Goal: Find specific page/section: Find specific page/section

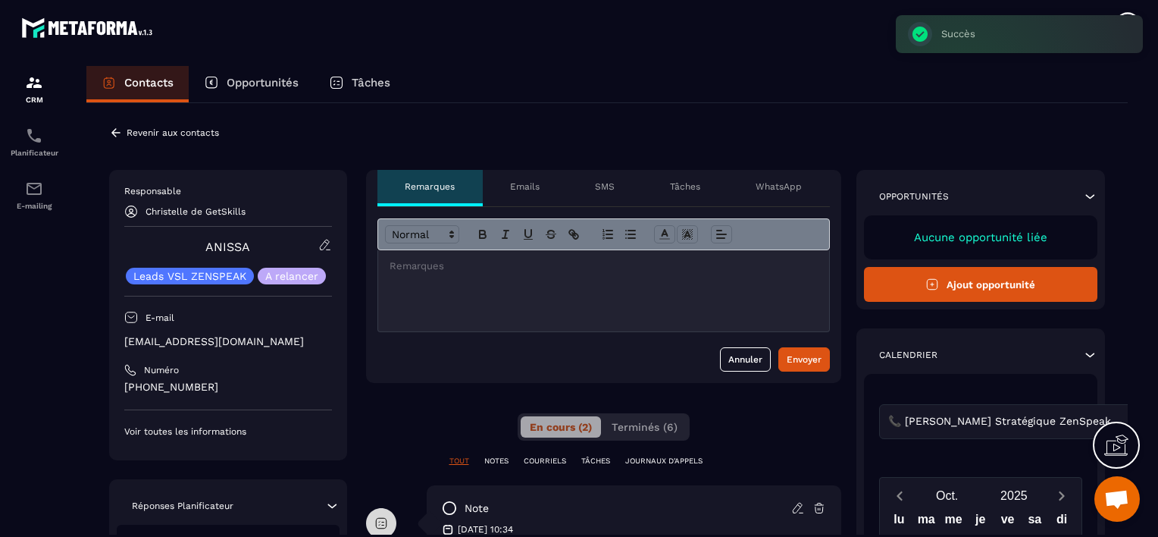
click at [158, 128] on p "Revenir aux contacts" at bounding box center [173, 132] width 92 height 11
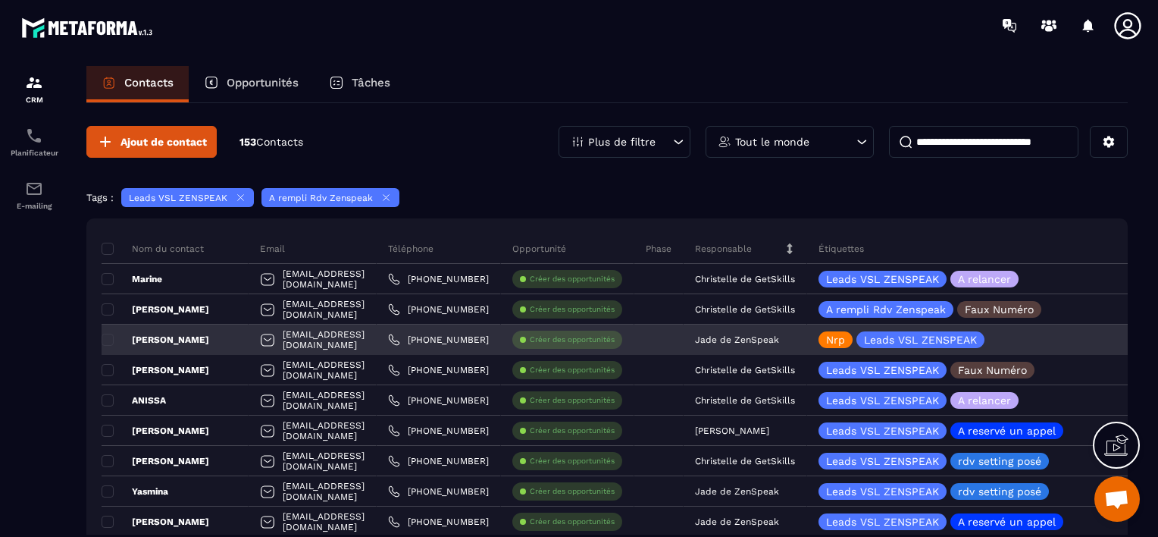
click at [779, 340] on p "Jade de ZenSpeak" at bounding box center [737, 339] width 84 height 11
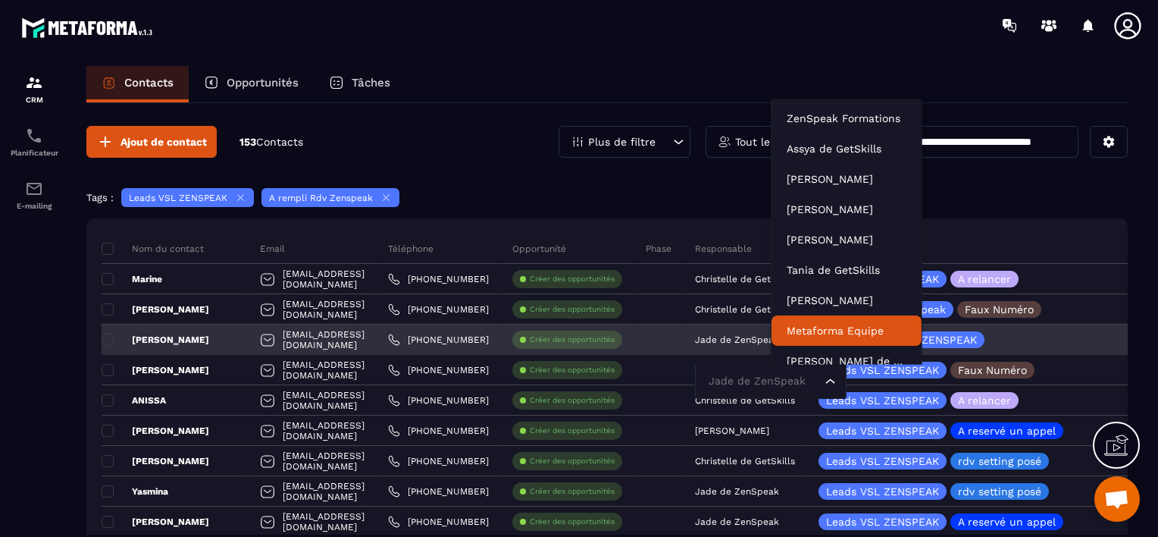
scroll to position [11, 0]
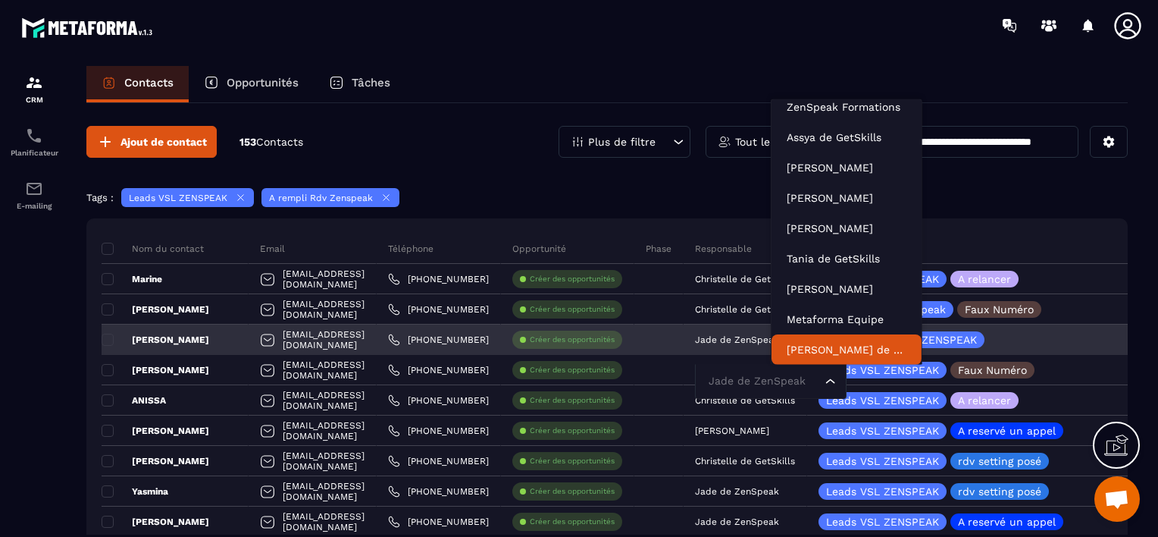
click at [805, 383] on input "Search for option" at bounding box center [763, 381] width 117 height 17
type input "***"
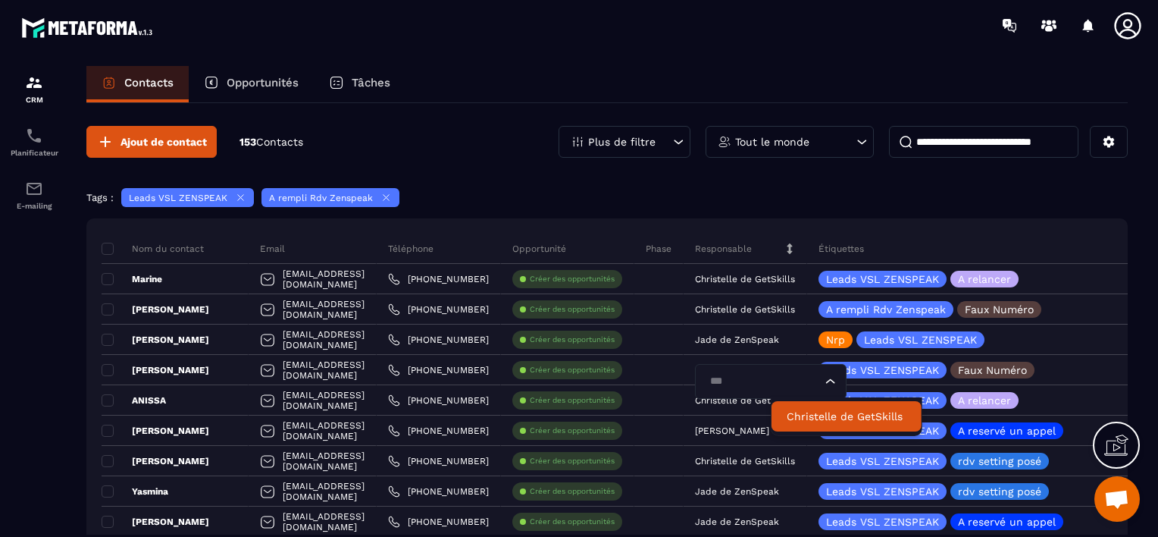
click at [807, 412] on p "Christelle de GetSkills" at bounding box center [847, 416] width 120 height 15
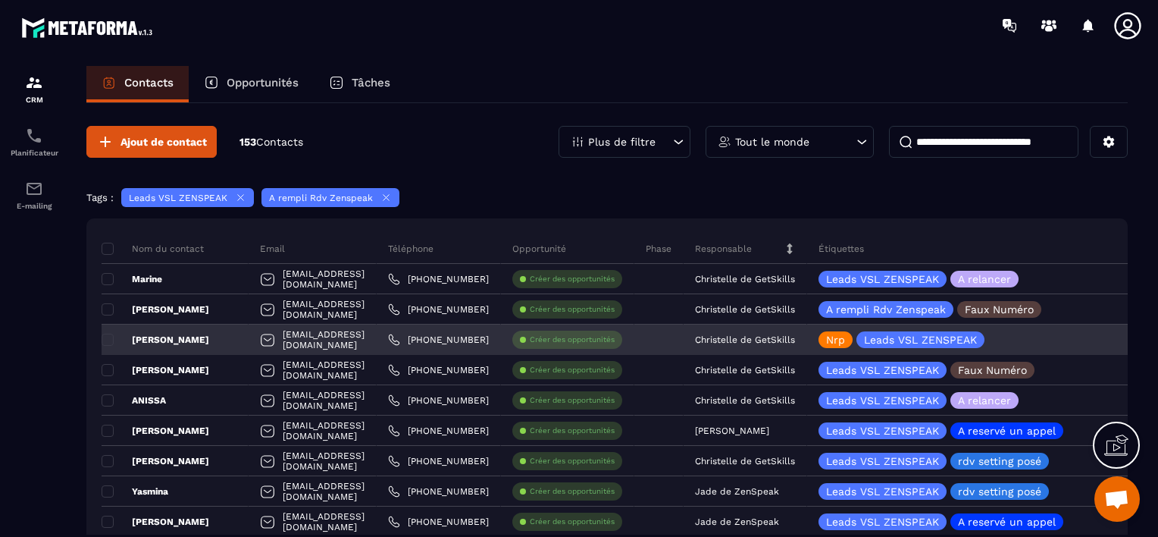
click at [226, 332] on div "[PERSON_NAME]" at bounding box center [175, 339] width 147 height 30
